Goal: Task Accomplishment & Management: Manage account settings

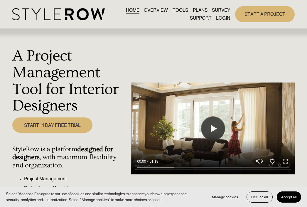
click at [224, 20] on link "LOGIN" at bounding box center [223, 18] width 14 height 8
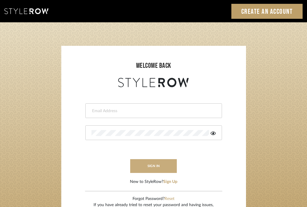
type input "[EMAIL_ADDRESS][DOMAIN_NAME]"
click at [144, 171] on button "sign in" at bounding box center [153, 166] width 47 height 14
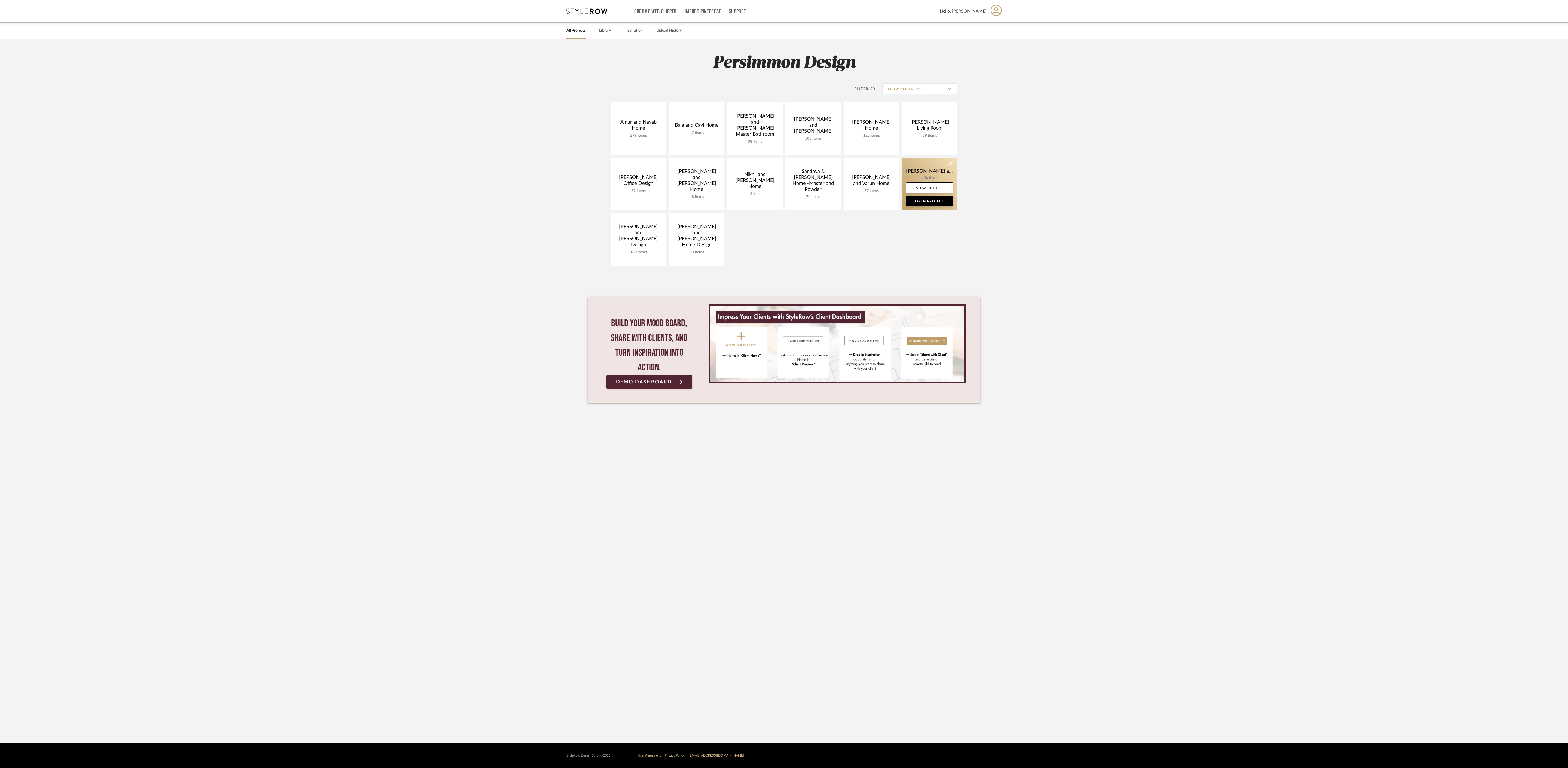
click at [919, 177] on link at bounding box center [930, 184] width 56 height 53
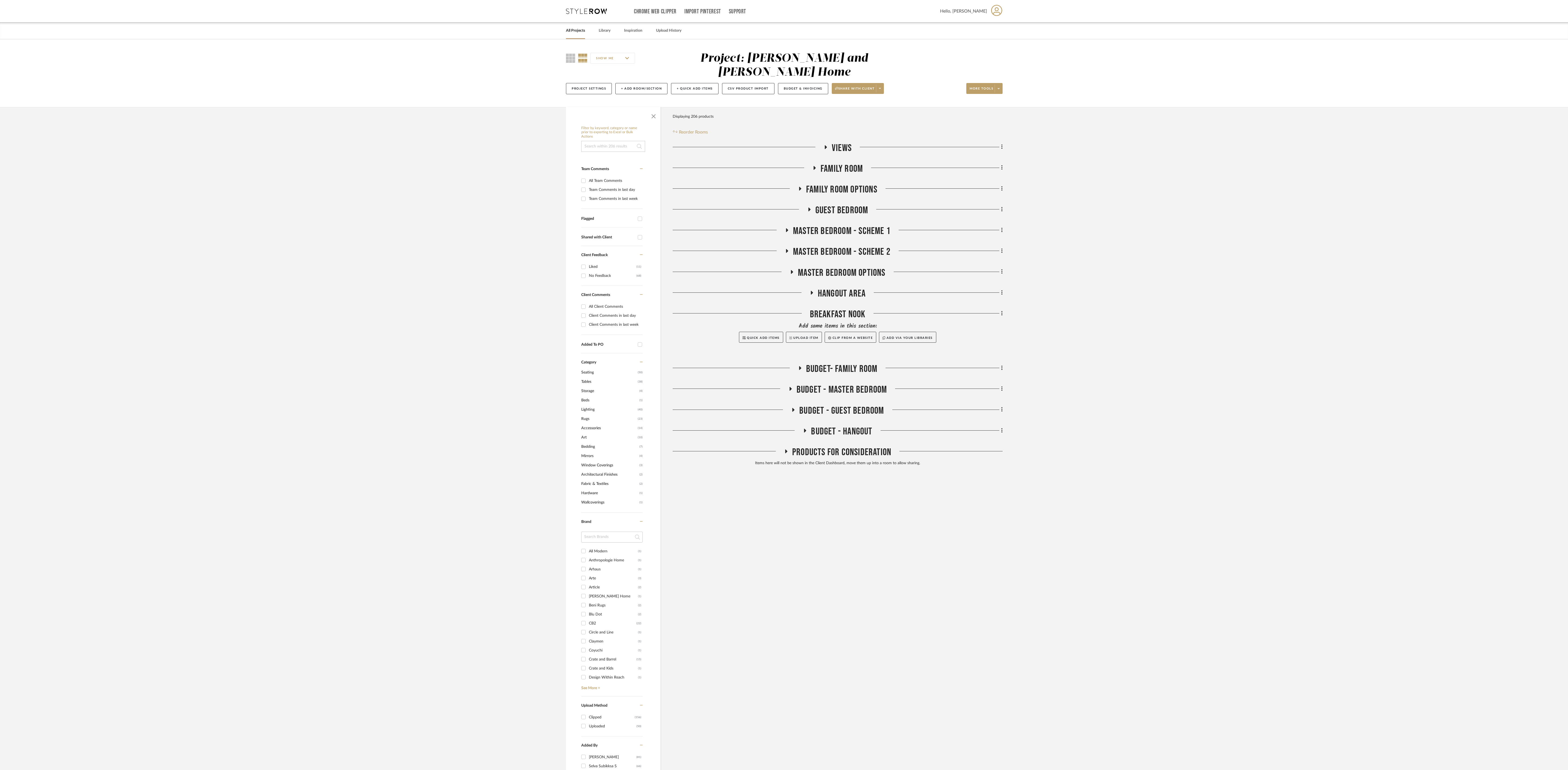
click at [810, 288] on h3 "Hangout Area" at bounding box center [838, 293] width 56 height 12
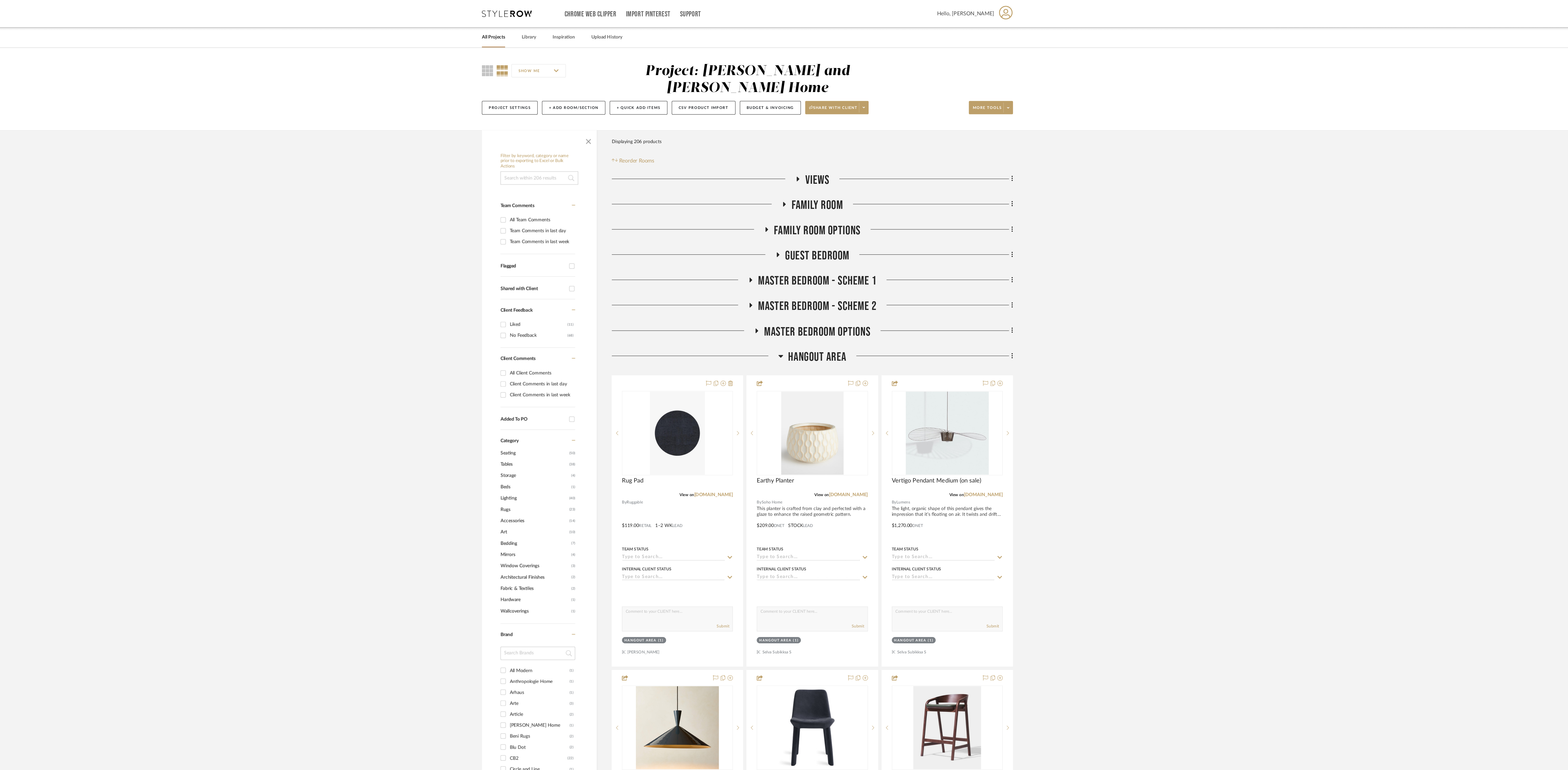
click at [810, 290] on icon at bounding box center [812, 292] width 4 height 7
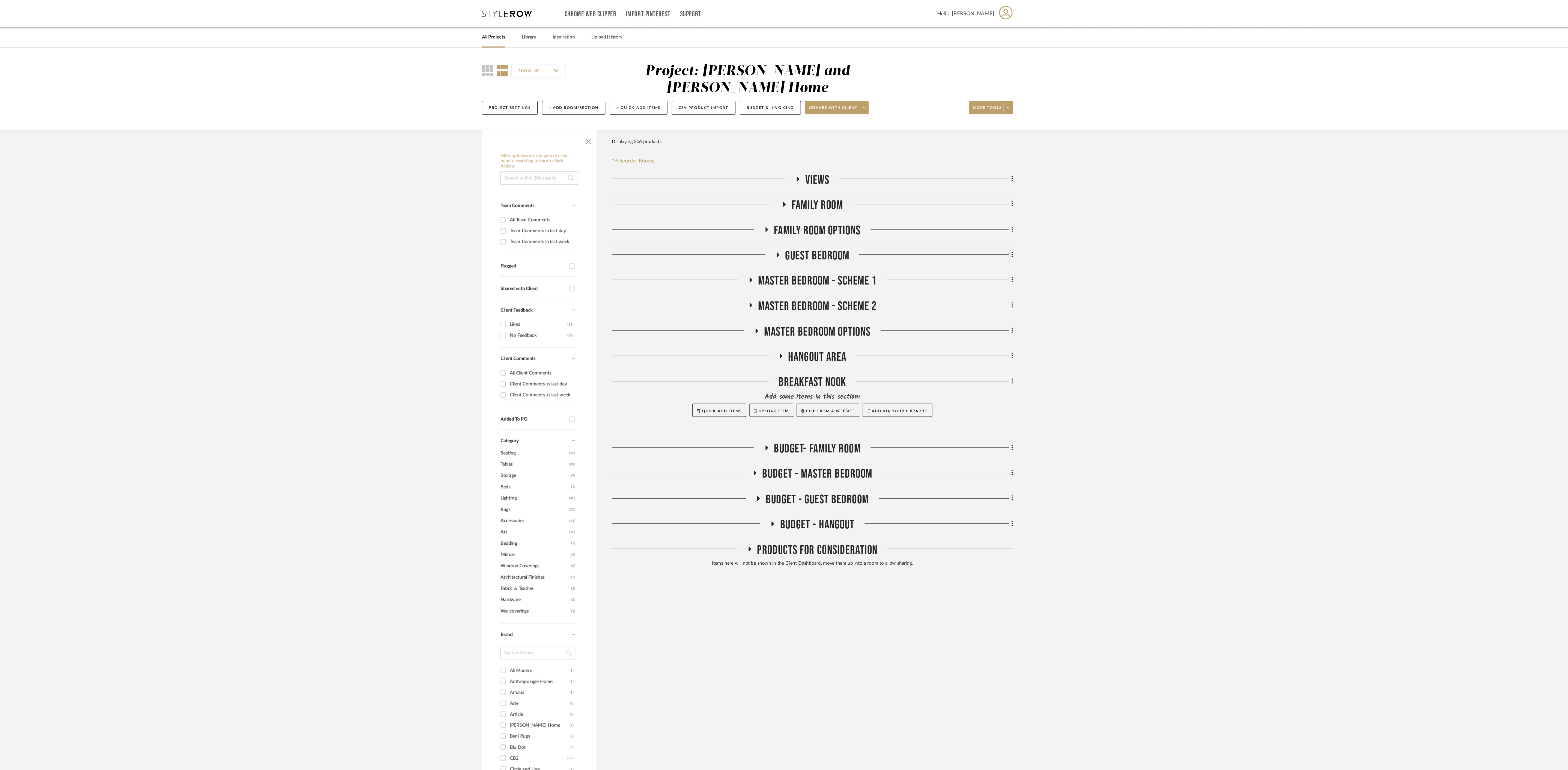
click at [825, 145] on icon at bounding box center [826, 147] width 7 height 4
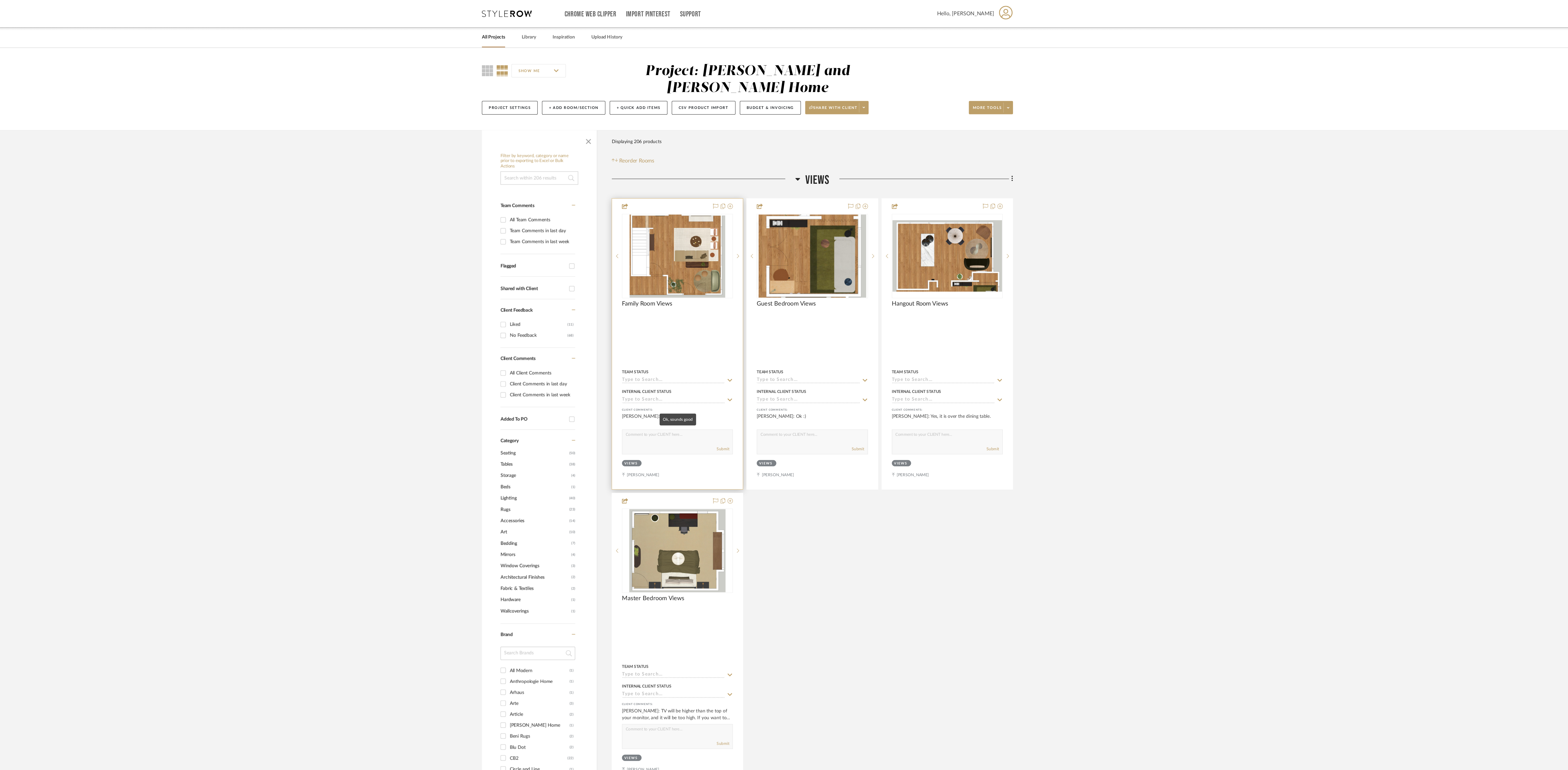
click at [734, 340] on div "Anu Kurup: Ok, sounds good" at bounding box center [727, 345] width 91 height 11
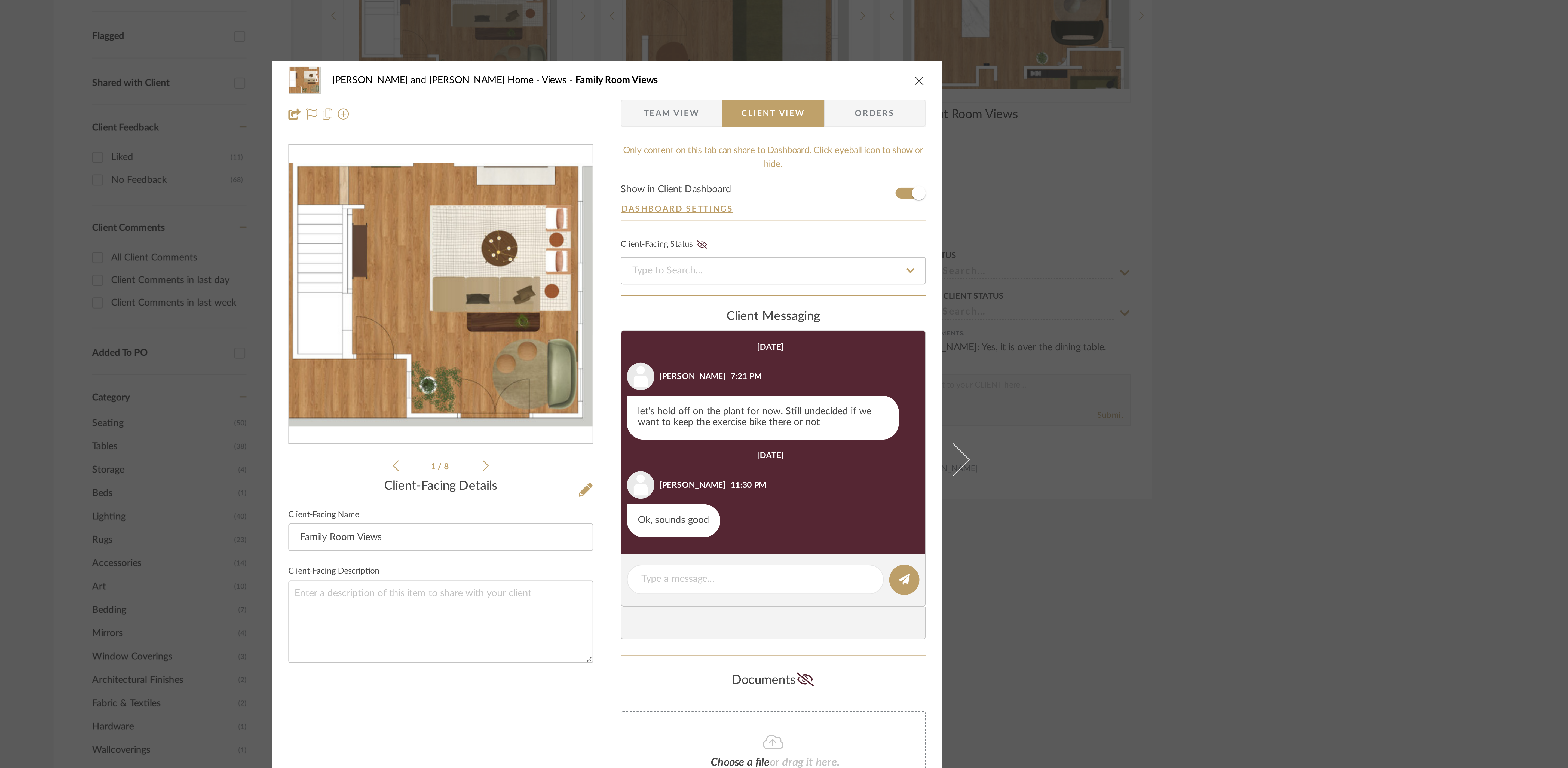
click at [1024, 384] on div "Sharika and Ashish Home Views Family Room Views Team View Client View Orders 1 …" at bounding box center [784, 384] width 1568 height 768
